Goal: Communication & Community: Answer question/provide support

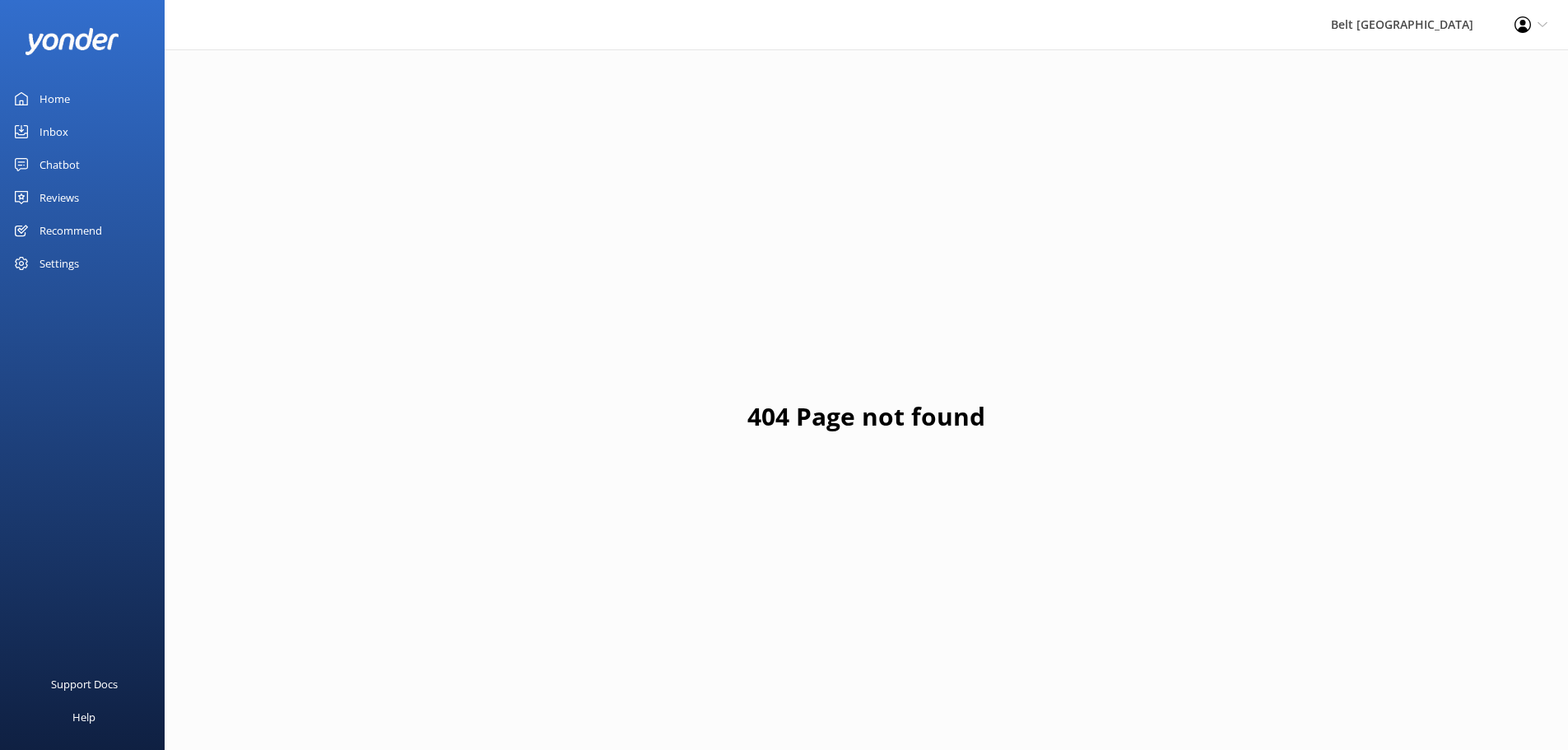
click at [107, 196] on link "Reviews" at bounding box center [82, 197] width 165 height 33
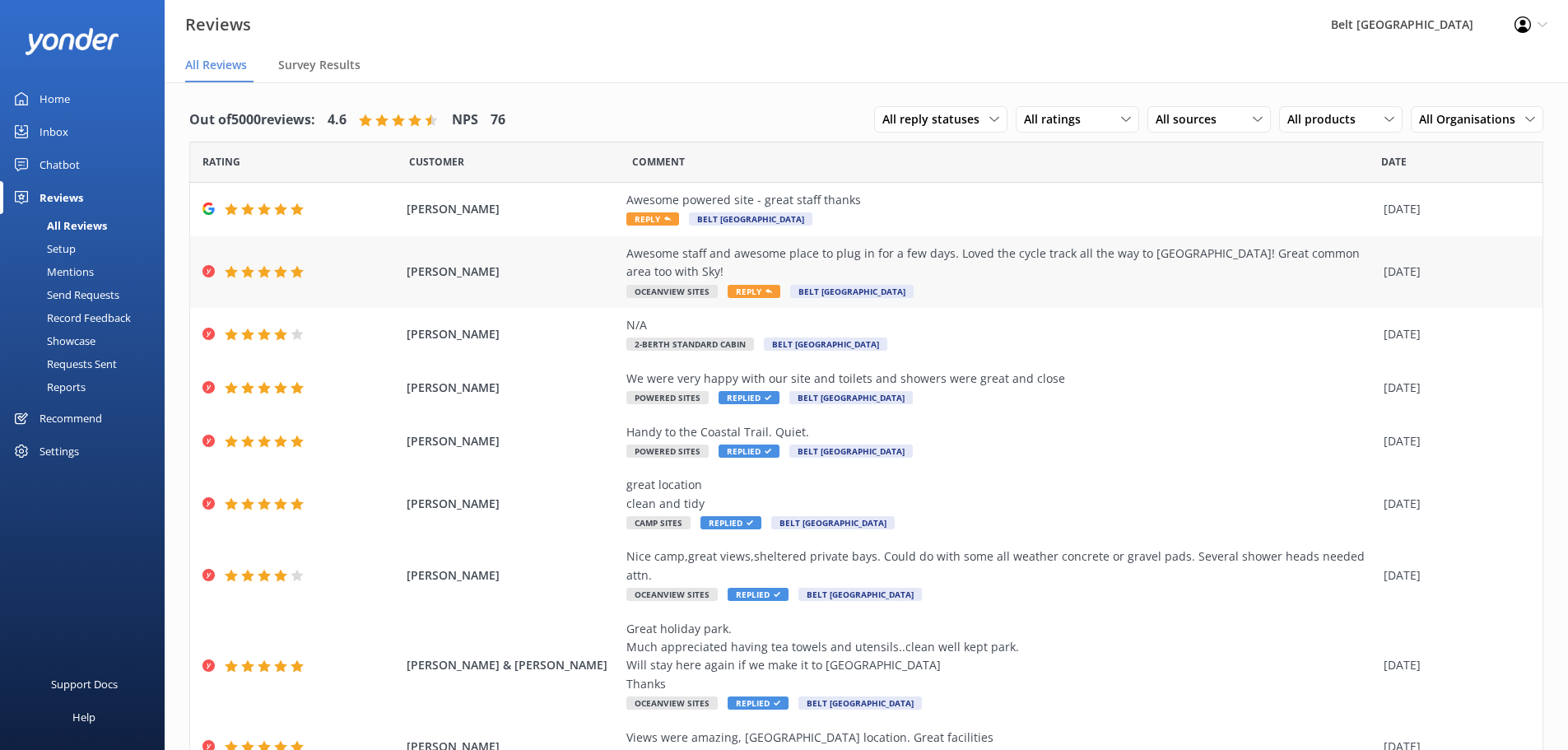
click at [1154, 261] on div "Awesome staff and awesome place to plug in for a few days. Loved the cycle trac…" at bounding box center [1001, 262] width 749 height 37
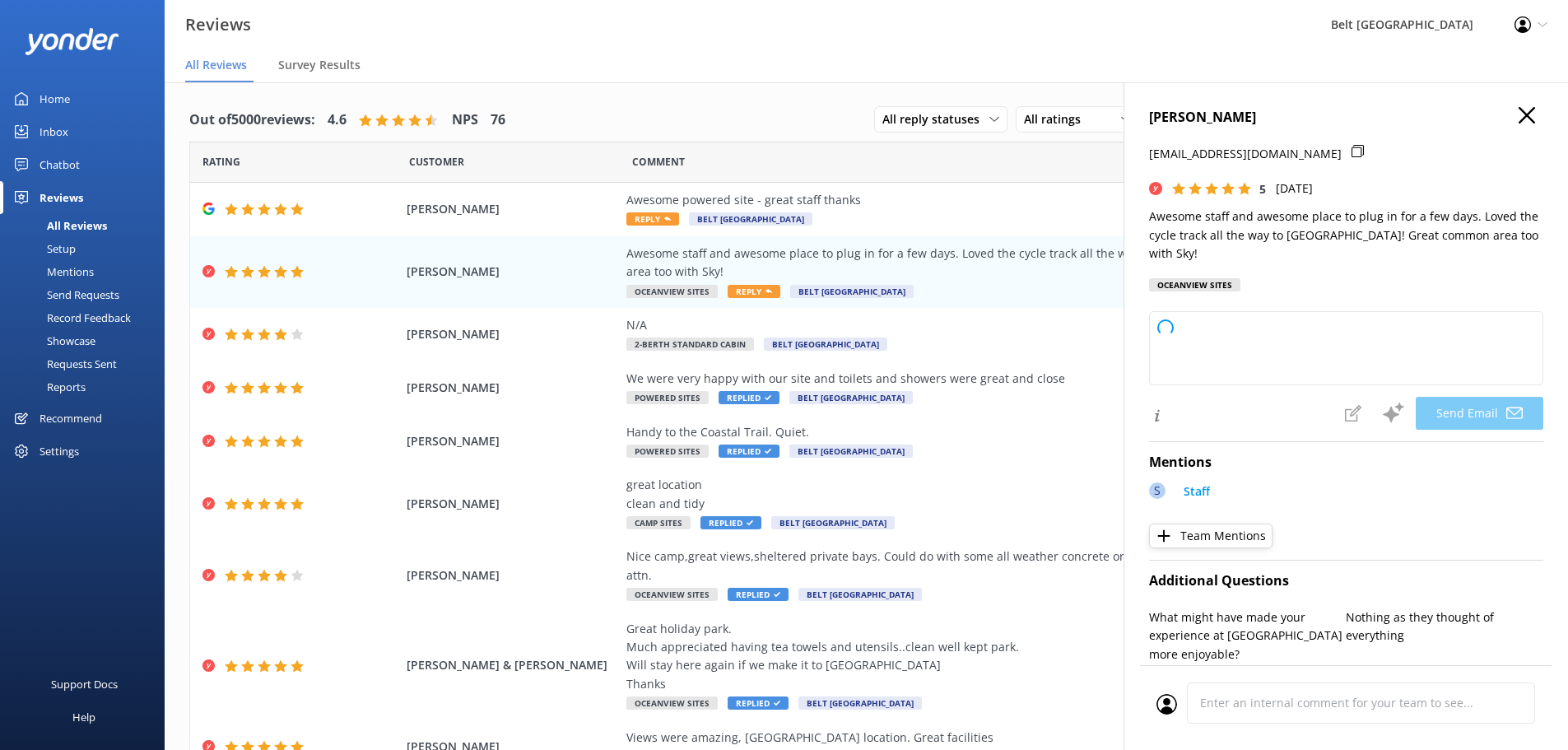
type textarea "Thank you so much for your wonderful review, [PERSON_NAME]! We’re thrilled you …"
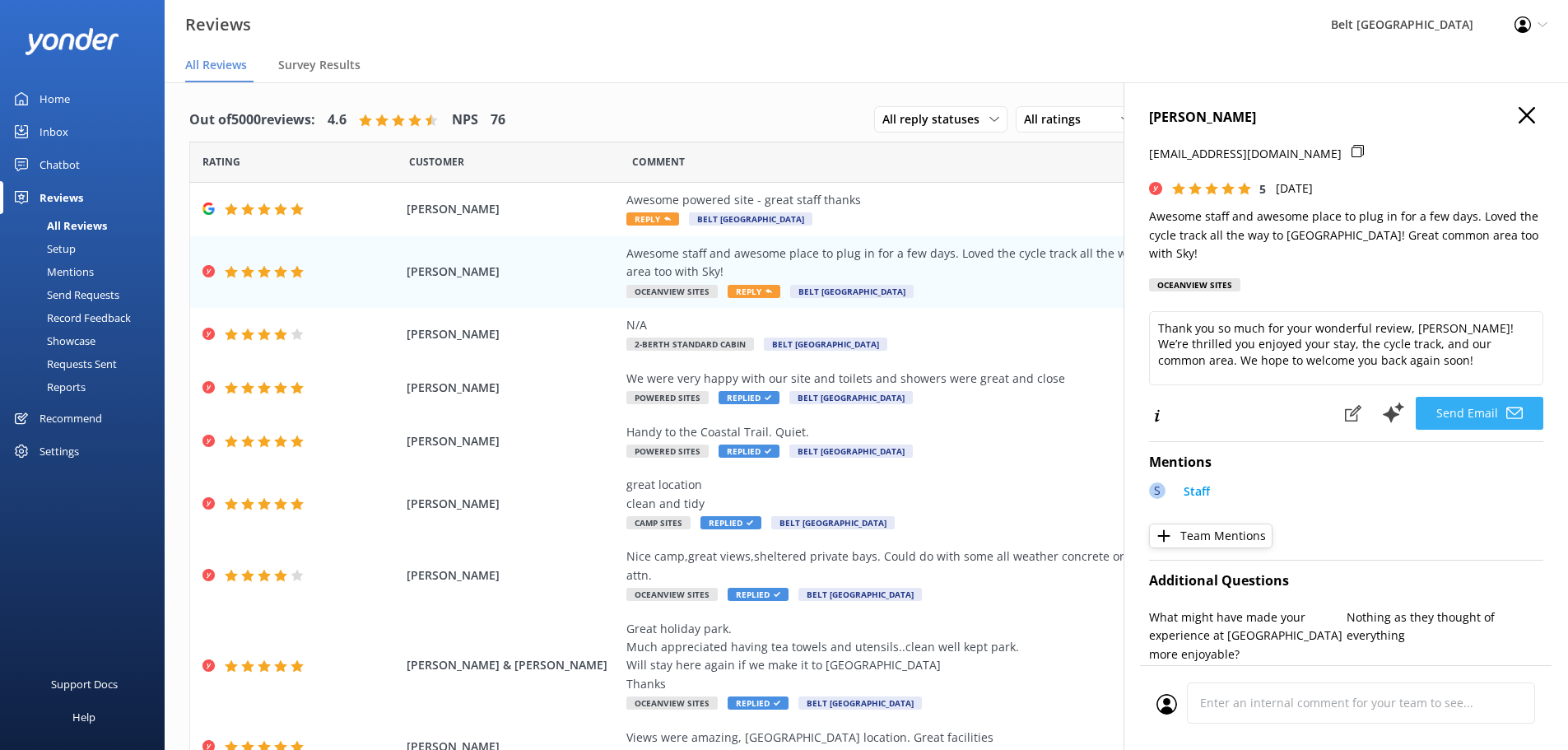
click at [1506, 405] on icon at bounding box center [1515, 413] width 16 height 16
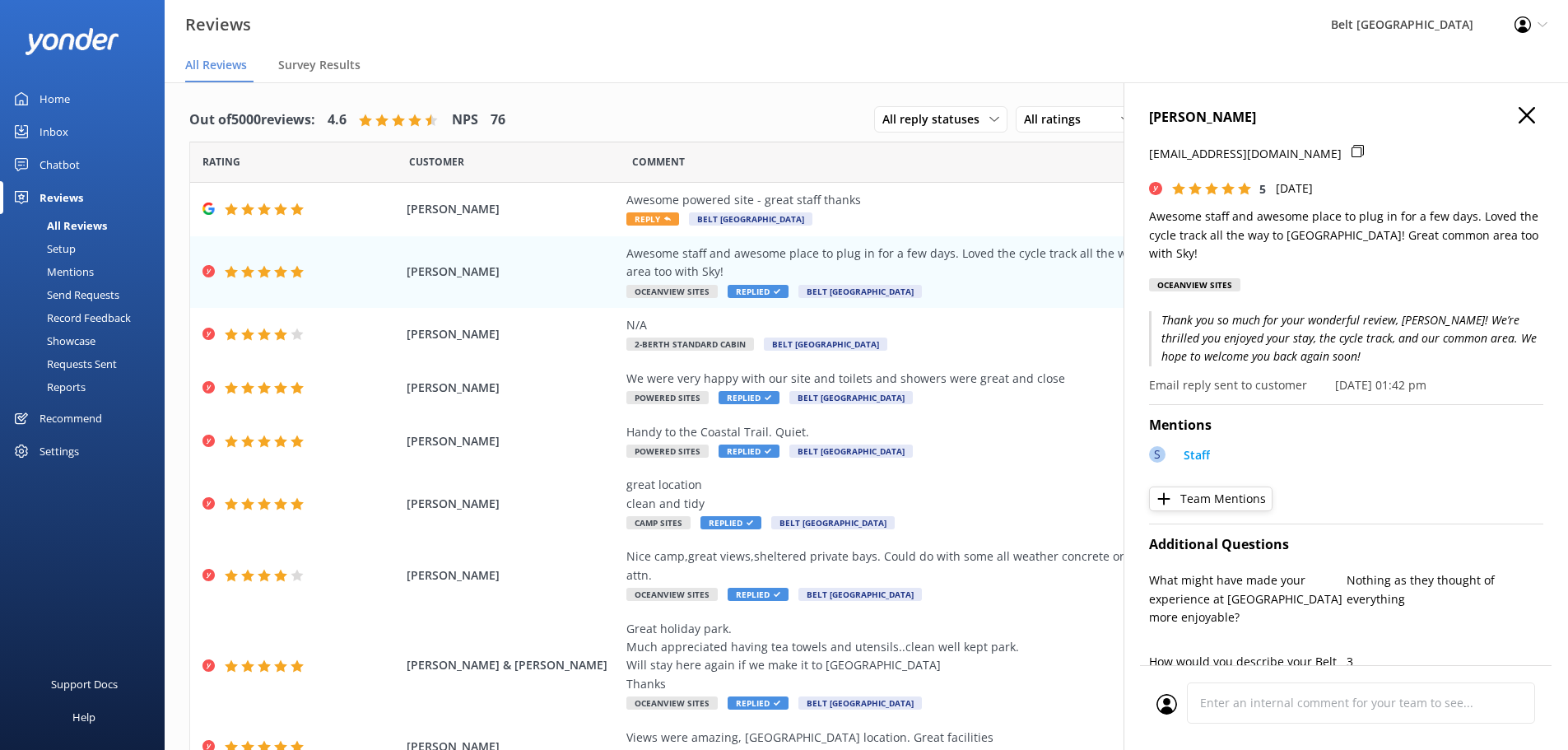
click at [1516, 104] on div "[PERSON_NAME] [EMAIL_ADDRESS][DOMAIN_NAME] 5 [DATE] Awesome staff and awesome p…" at bounding box center [1345, 457] width 444 height 750
click at [1519, 112] on use "button" at bounding box center [1527, 115] width 16 height 16
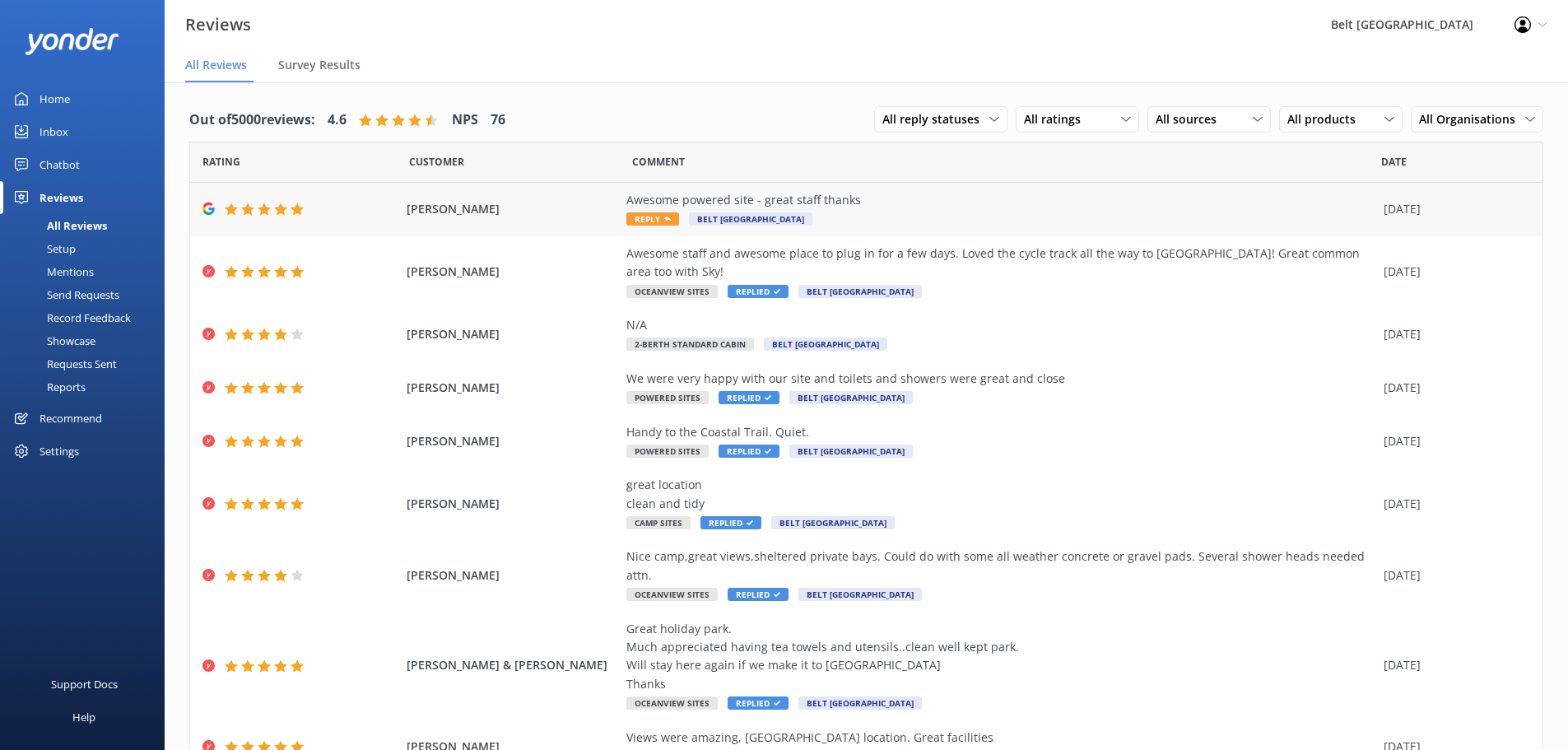
click at [1145, 228] on div "[PERSON_NAME] Awesome powered site - great staff thanks Reply [GEOGRAPHIC_DATA]…" at bounding box center [866, 209] width 1353 height 53
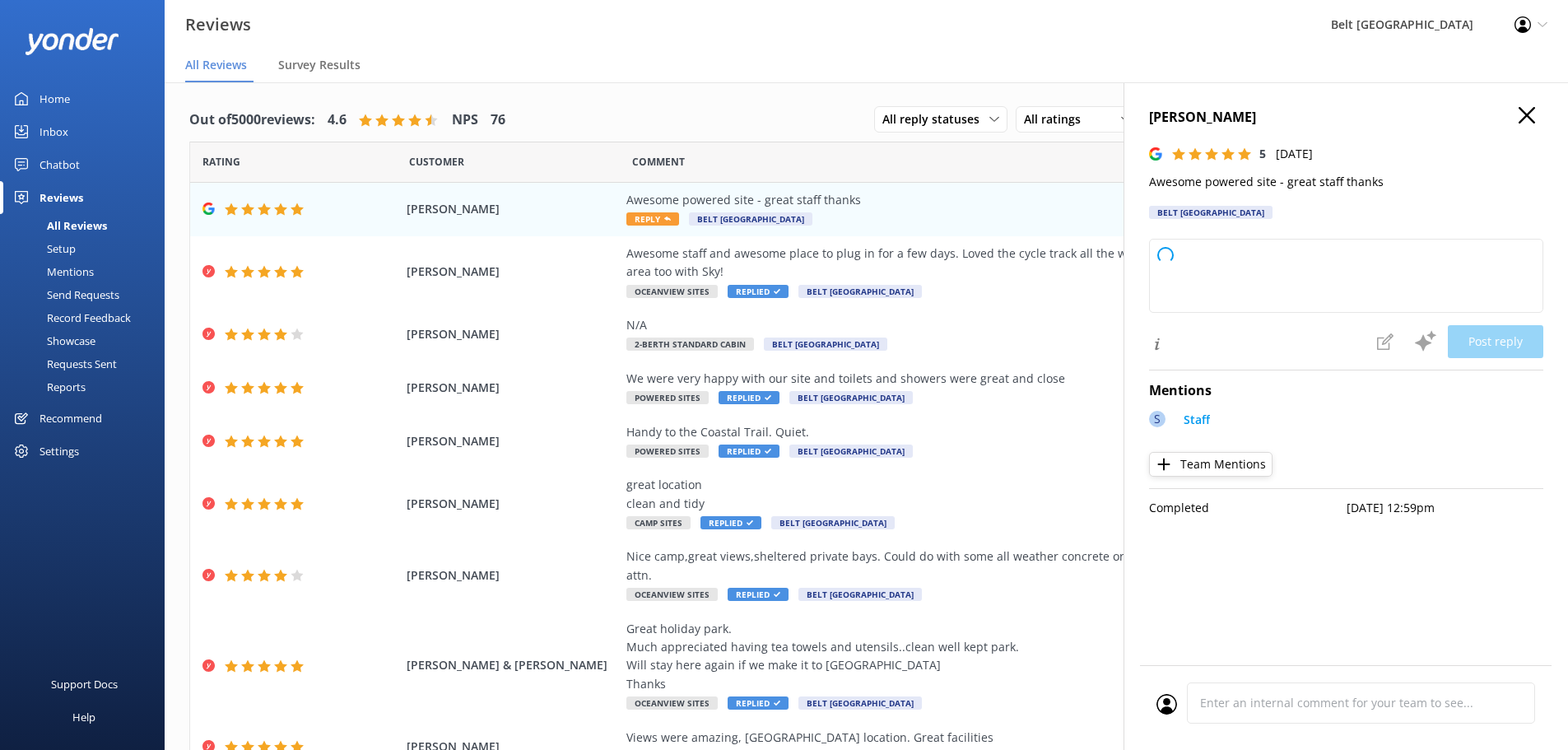
type textarea "Thank you so much for your kind words and fantastic rating! We're thrilled to h…"
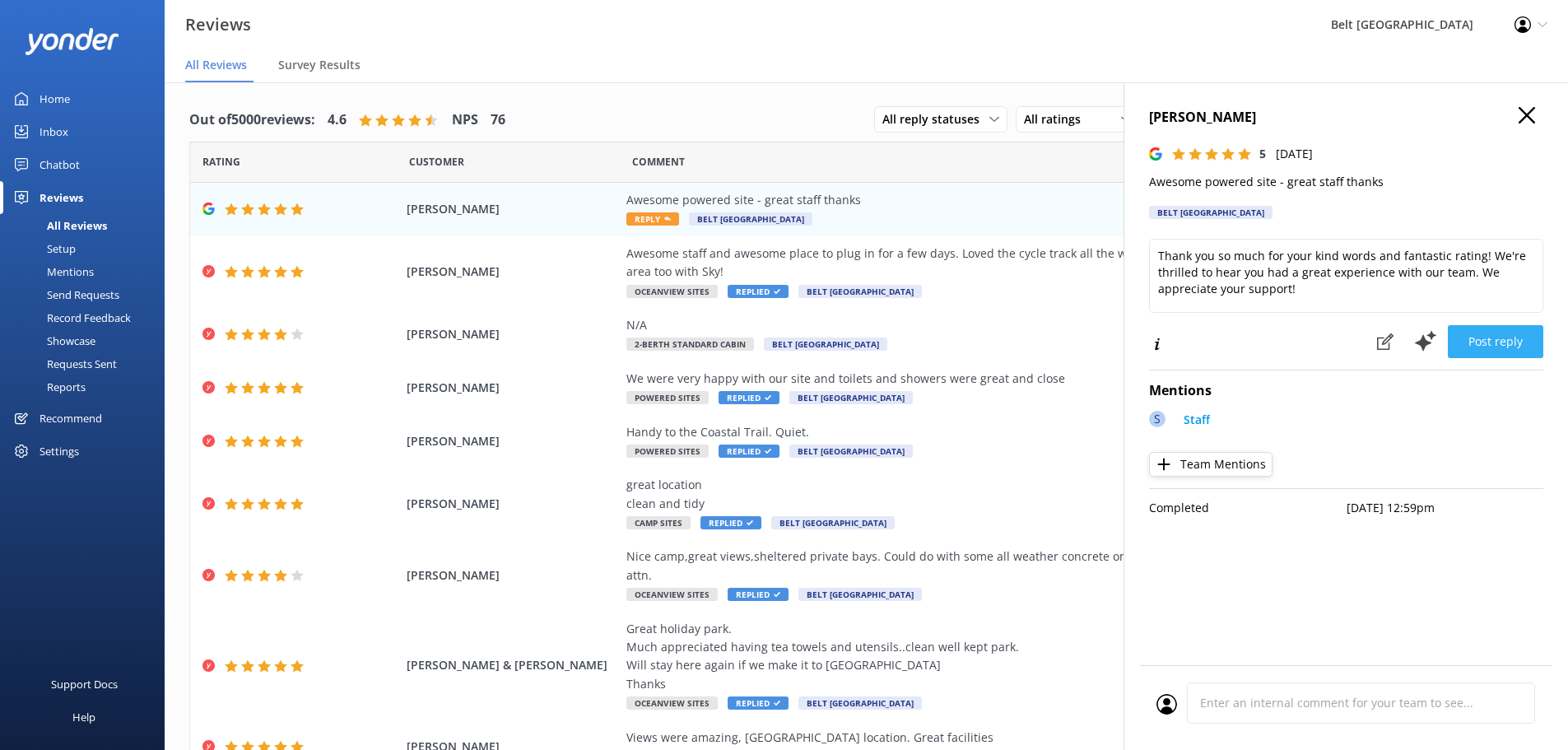
click at [1502, 333] on button "Post reply" at bounding box center [1496, 341] width 96 height 33
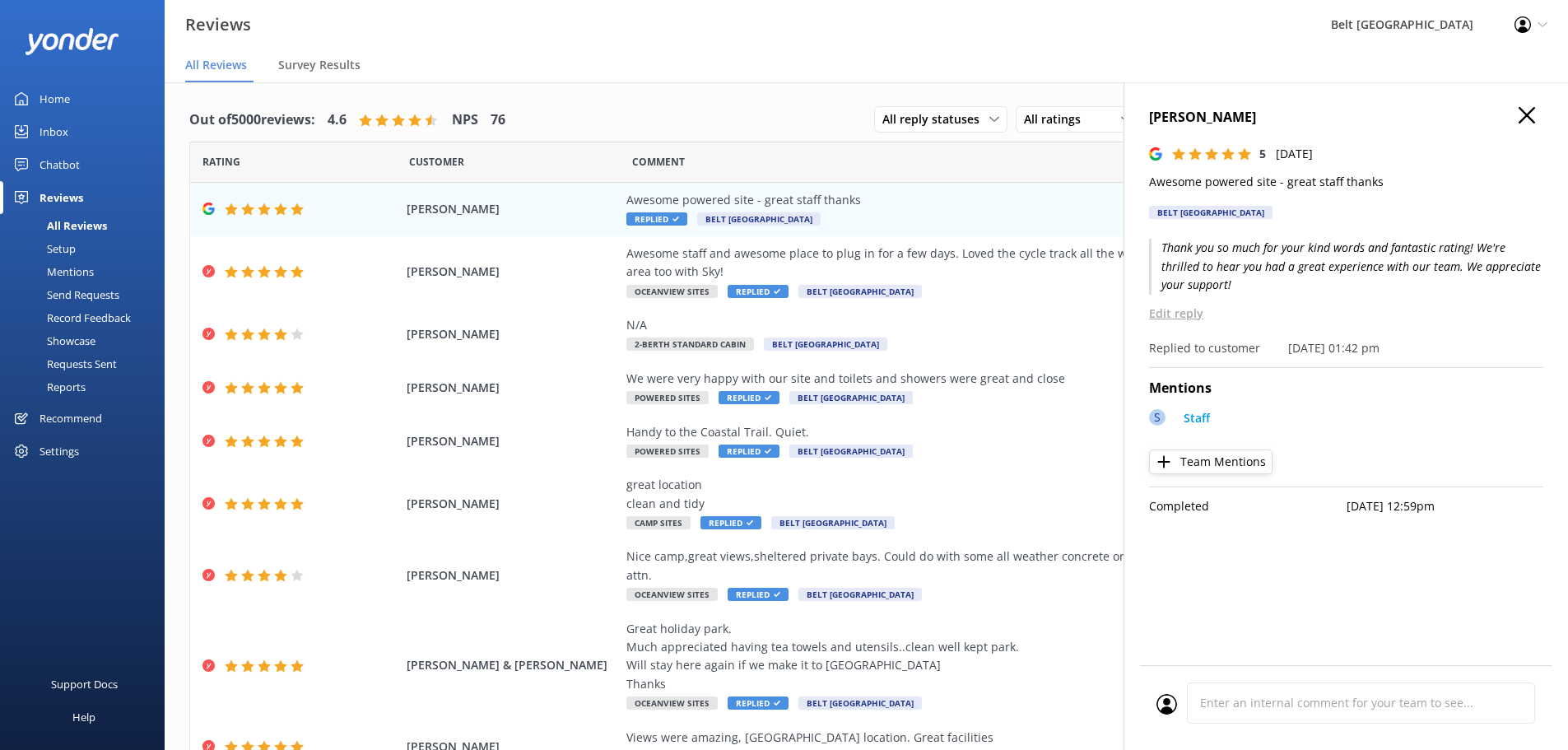
click at [1525, 119] on icon "button" at bounding box center [1527, 115] width 16 height 16
